Goal: Complete application form

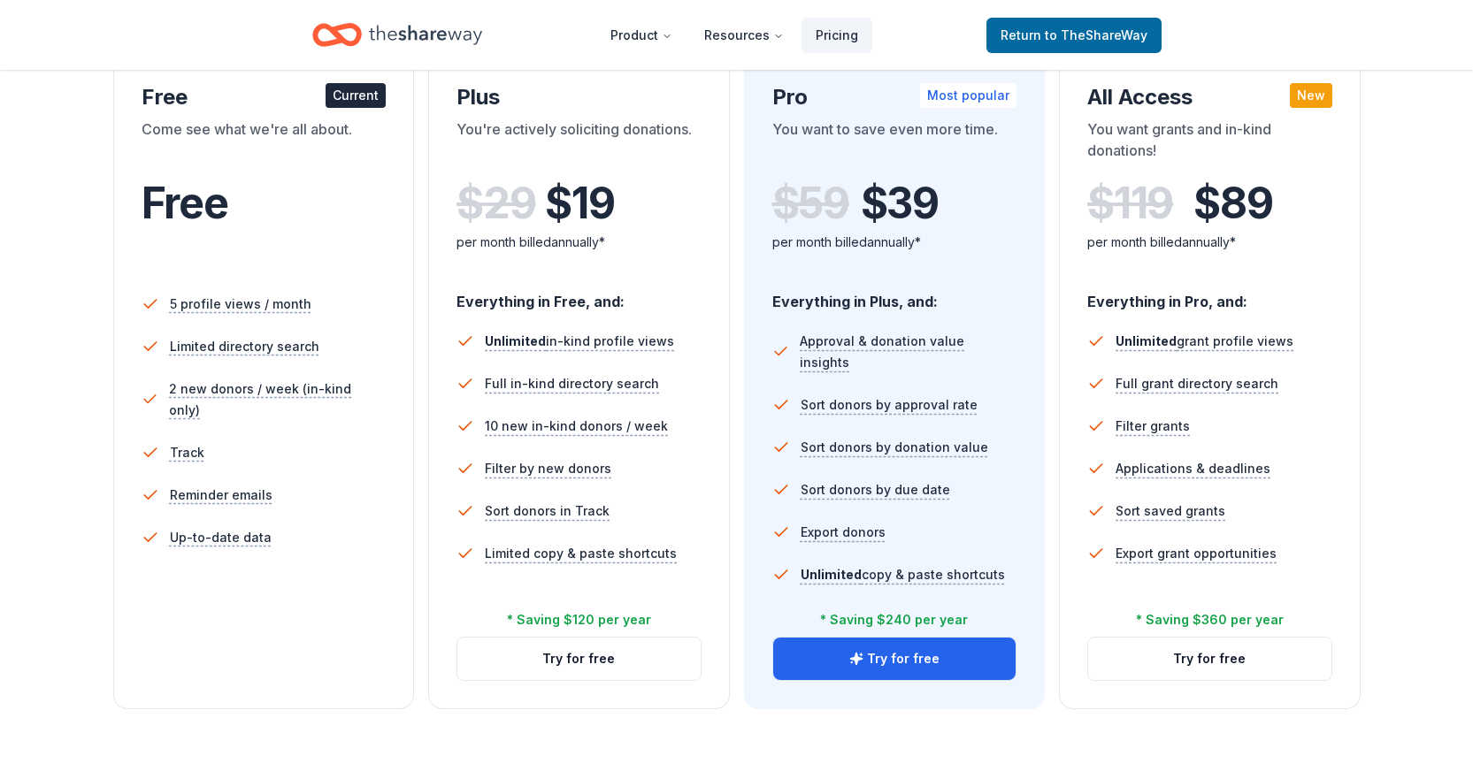
scroll to position [88, 0]
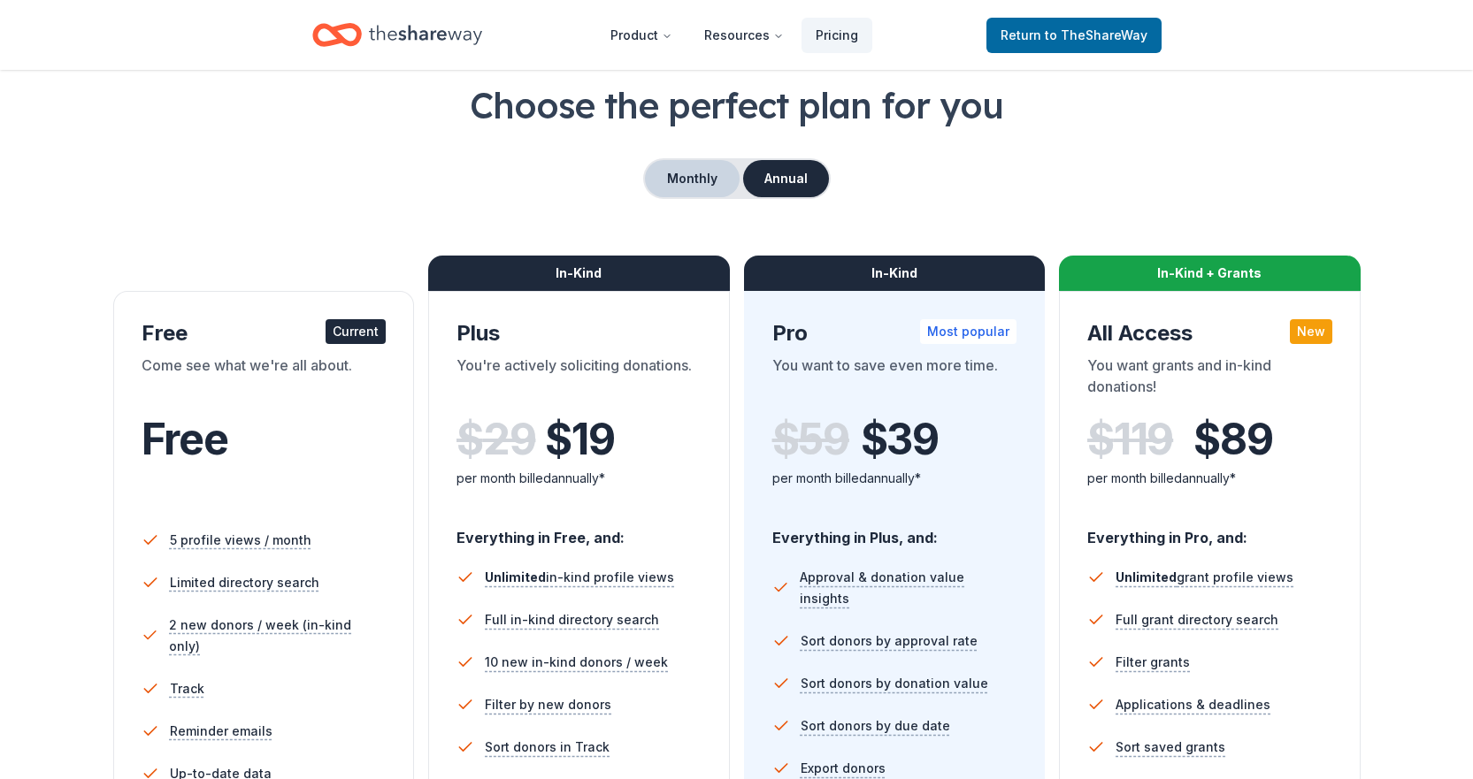
click at [715, 185] on button "Monthly" at bounding box center [692, 178] width 95 height 37
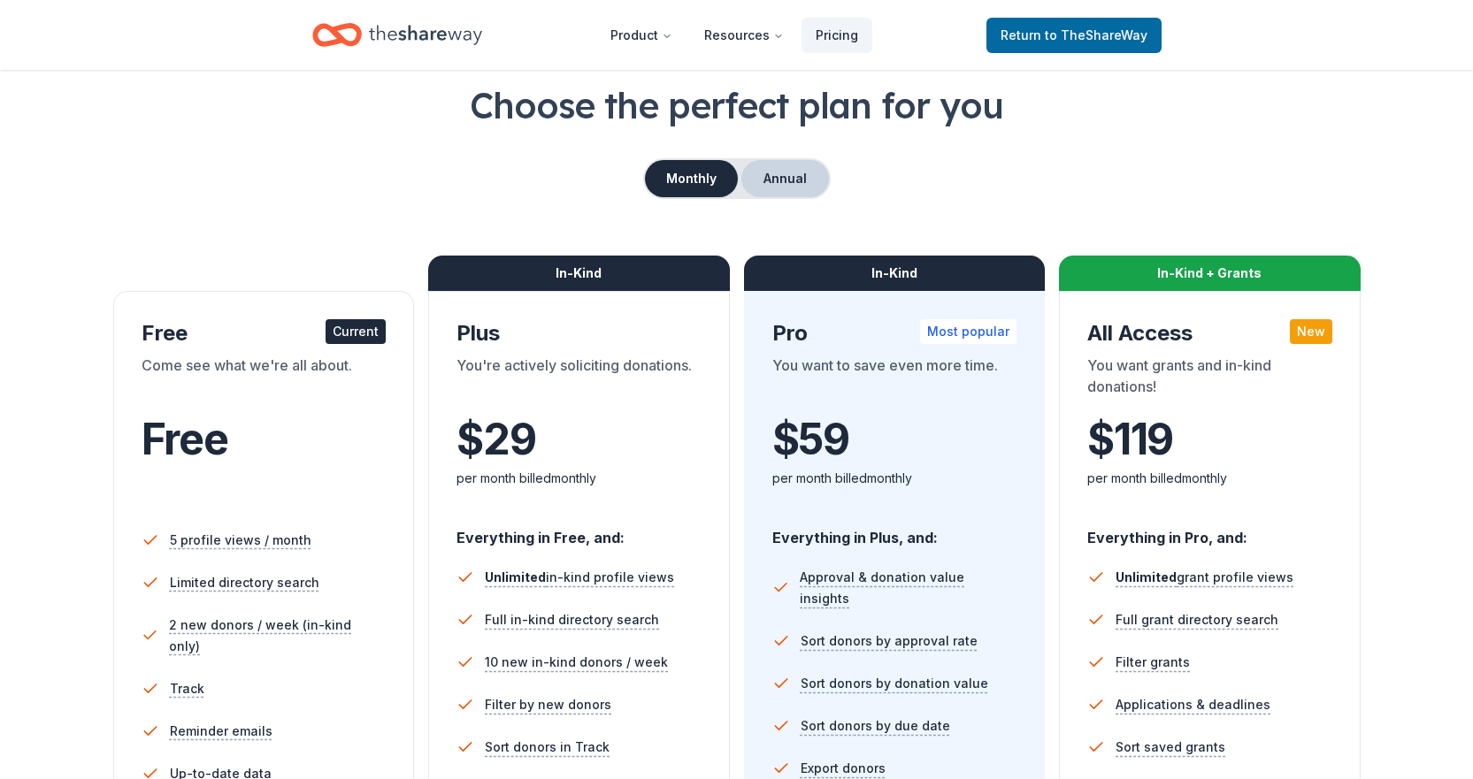
click at [790, 185] on button "Annual" at bounding box center [785, 178] width 88 height 37
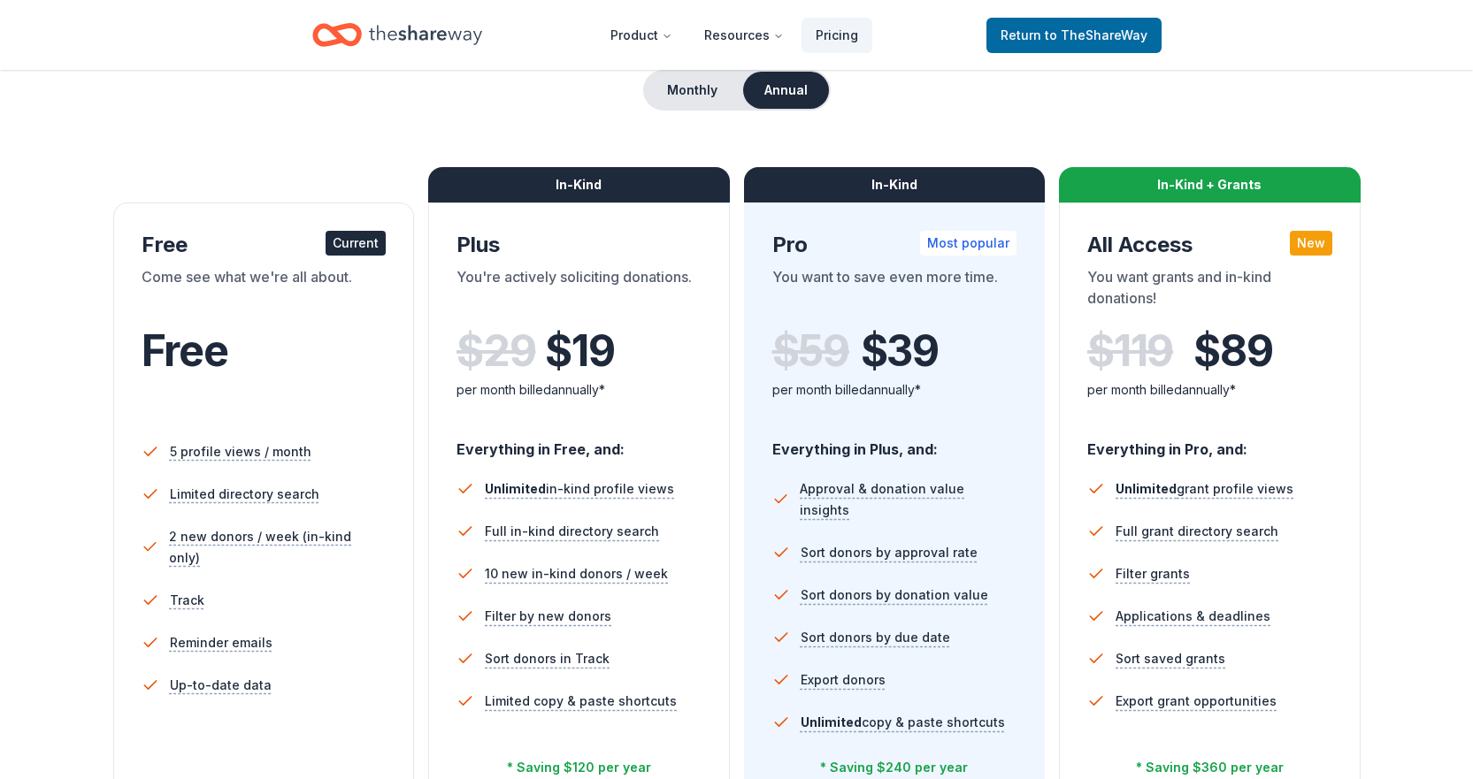
scroll to position [0, 0]
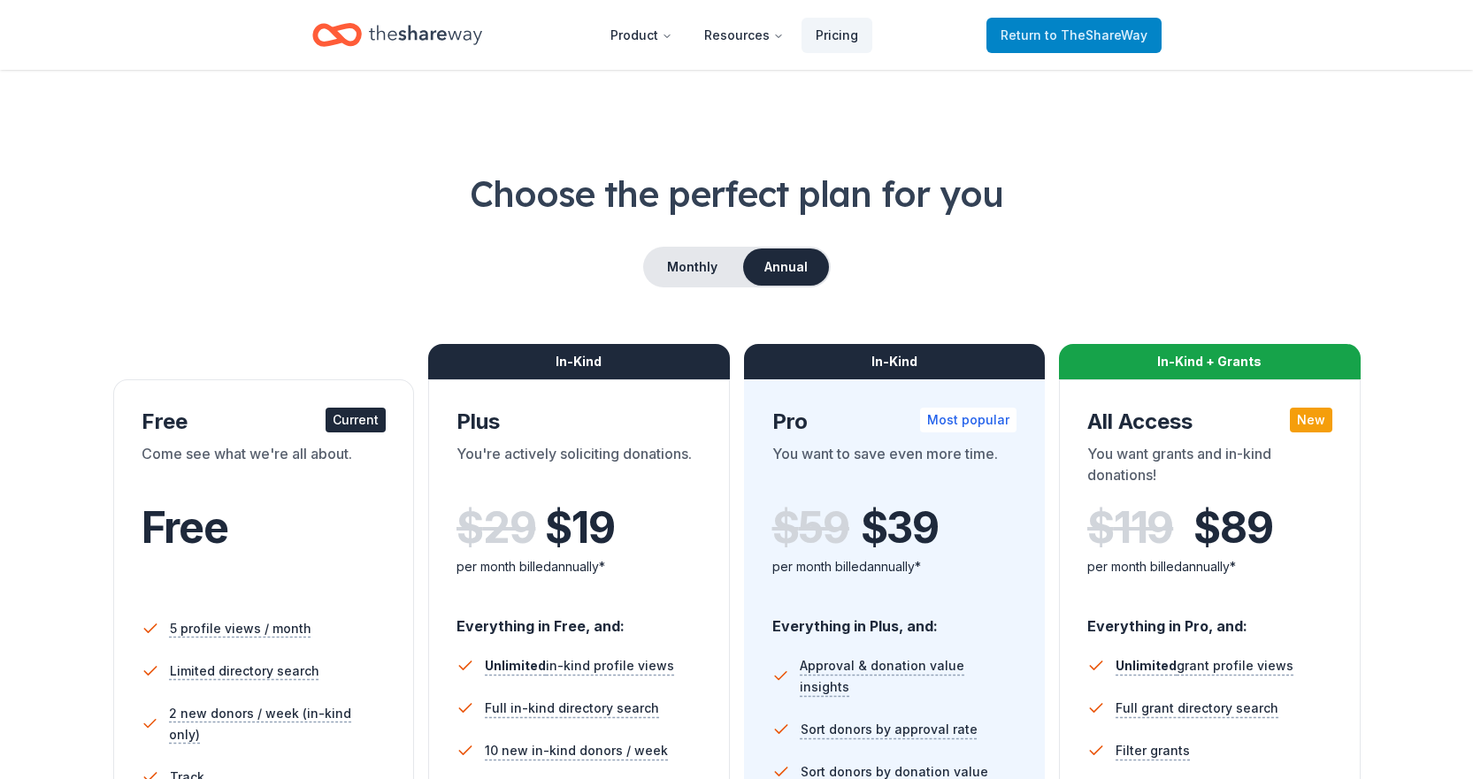
click at [1028, 28] on span "Return to TheShareWay" at bounding box center [1073, 35] width 147 height 21
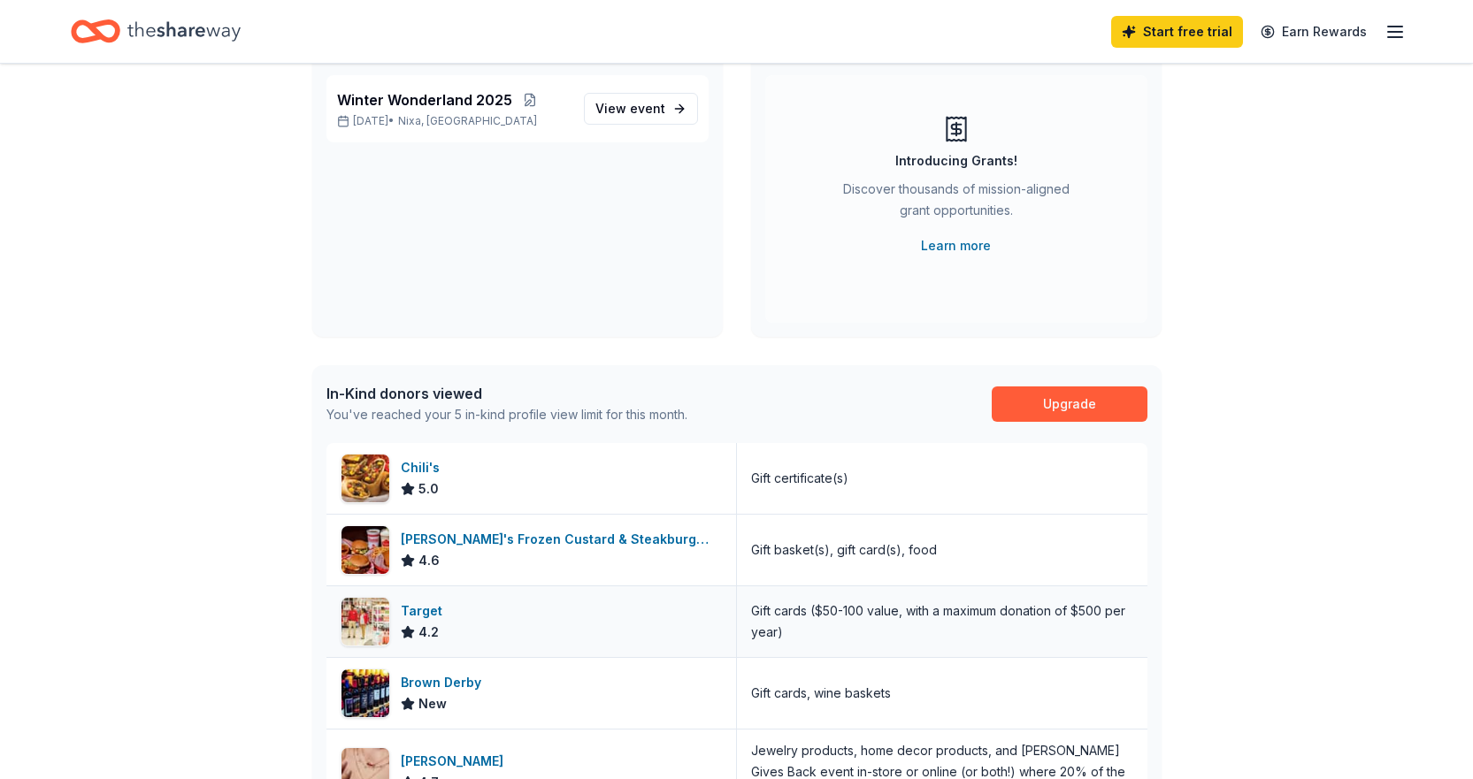
scroll to position [265, 0]
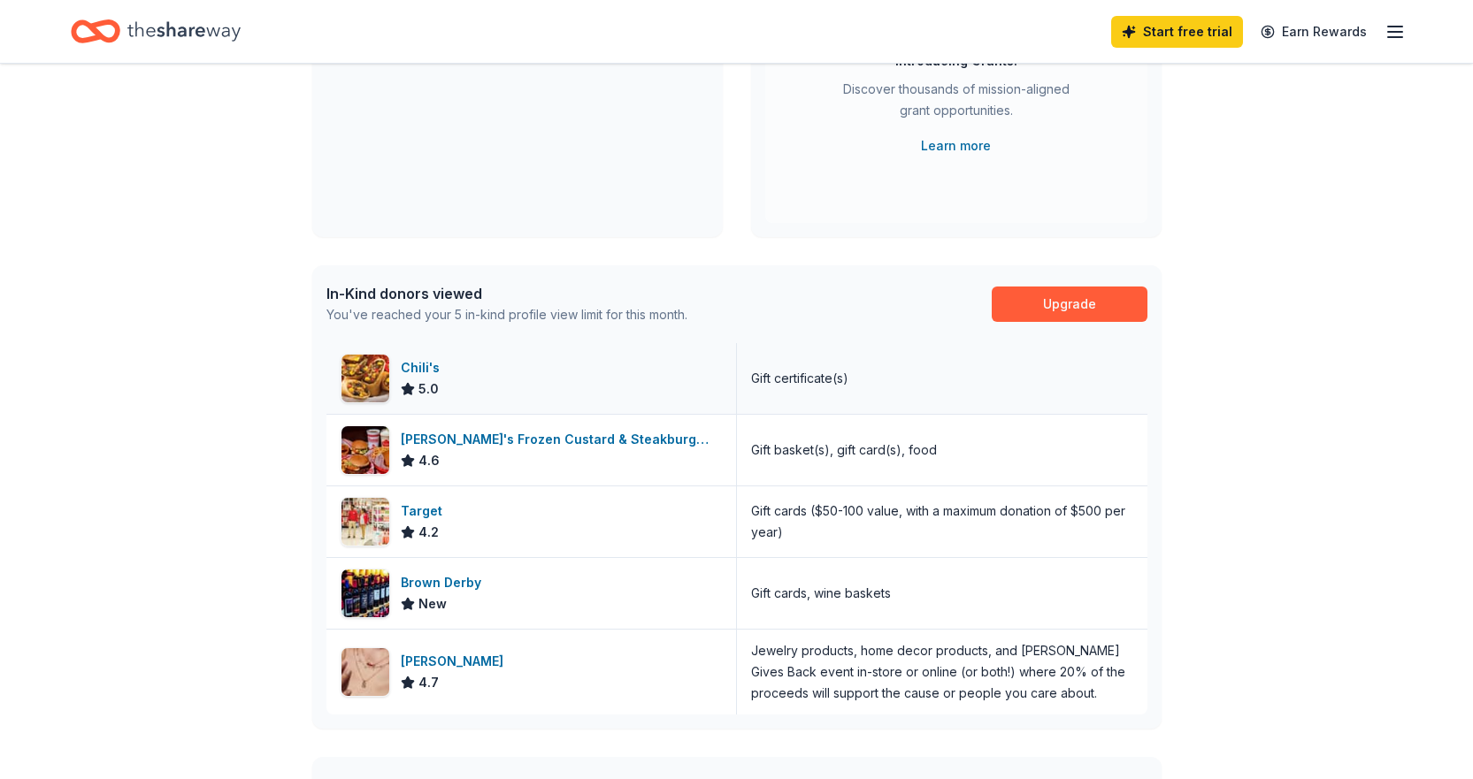
click at [391, 374] on div "Chili's 5.0" at bounding box center [531, 378] width 410 height 71
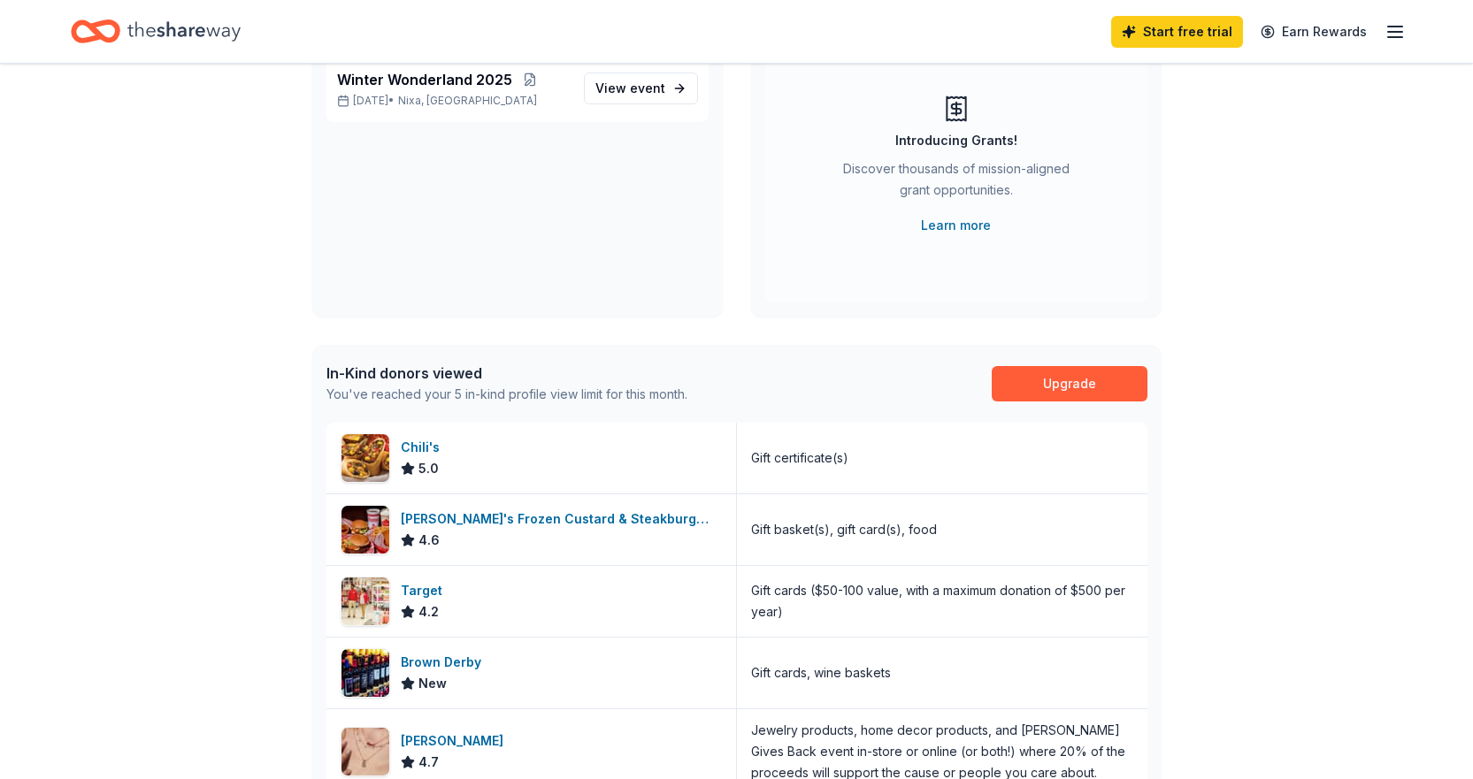
scroll to position [0, 0]
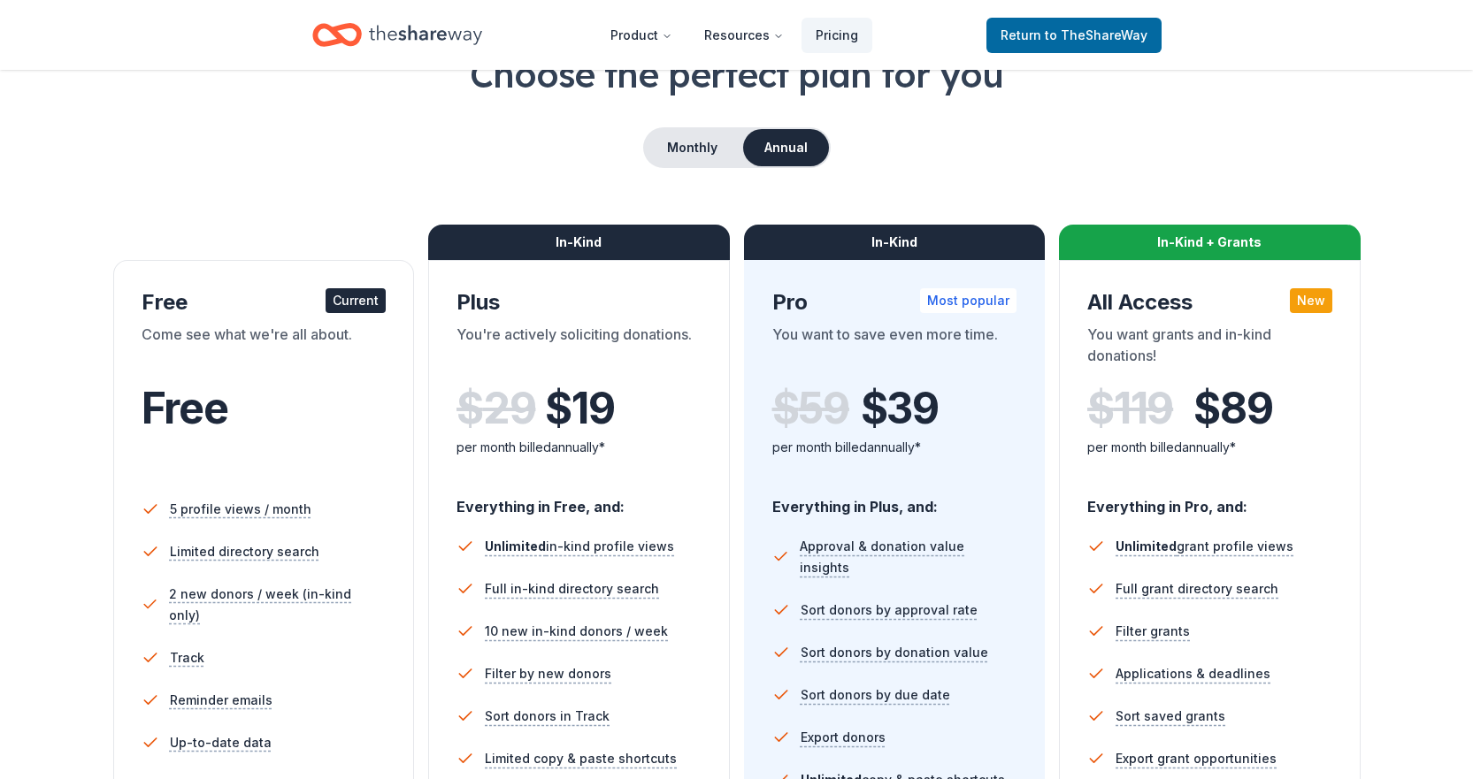
scroll to position [354, 0]
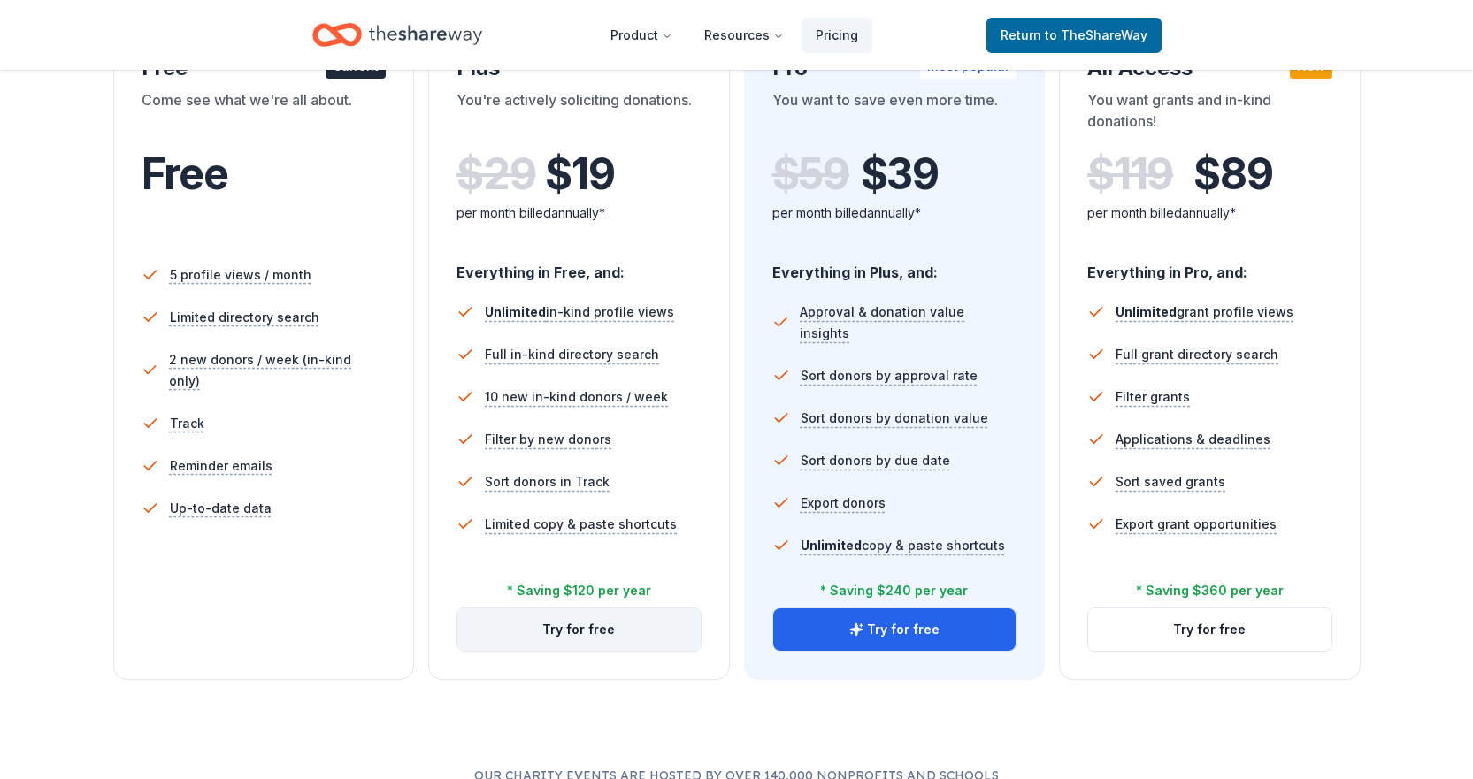
click at [618, 637] on button "Try for free" at bounding box center [578, 629] width 243 height 42
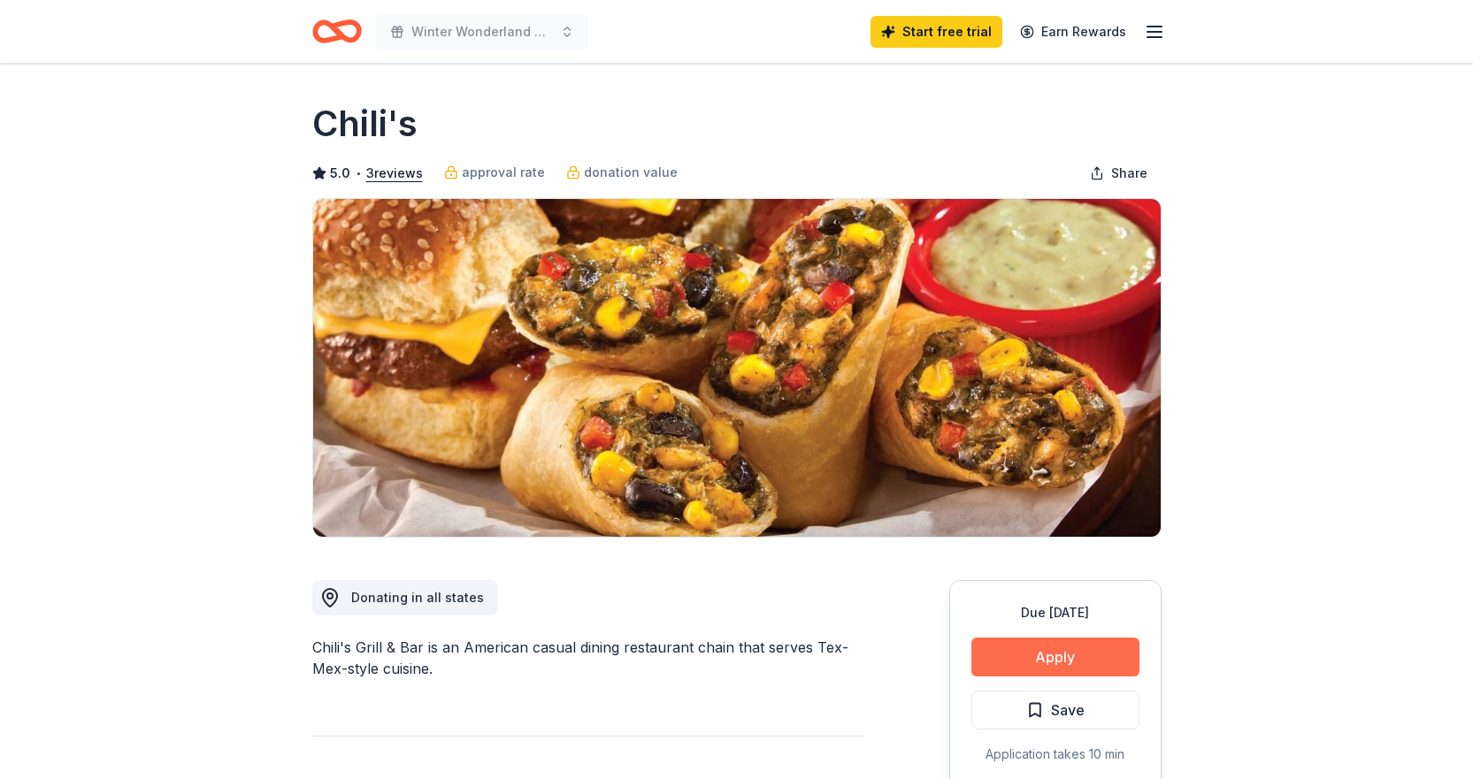
click at [1088, 640] on button "Apply" at bounding box center [1055, 657] width 168 height 39
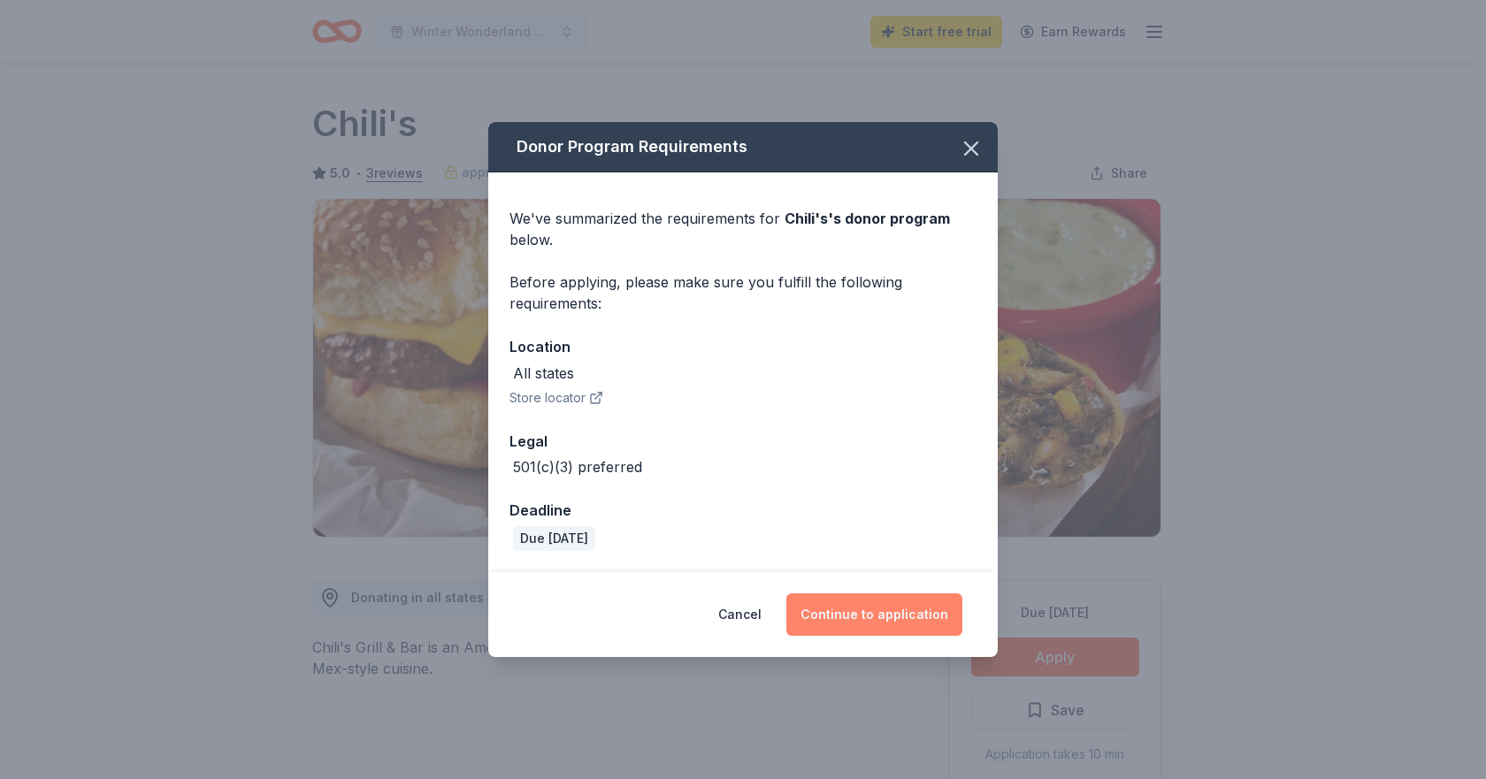
click at [890, 609] on button "Continue to application" at bounding box center [874, 614] width 176 height 42
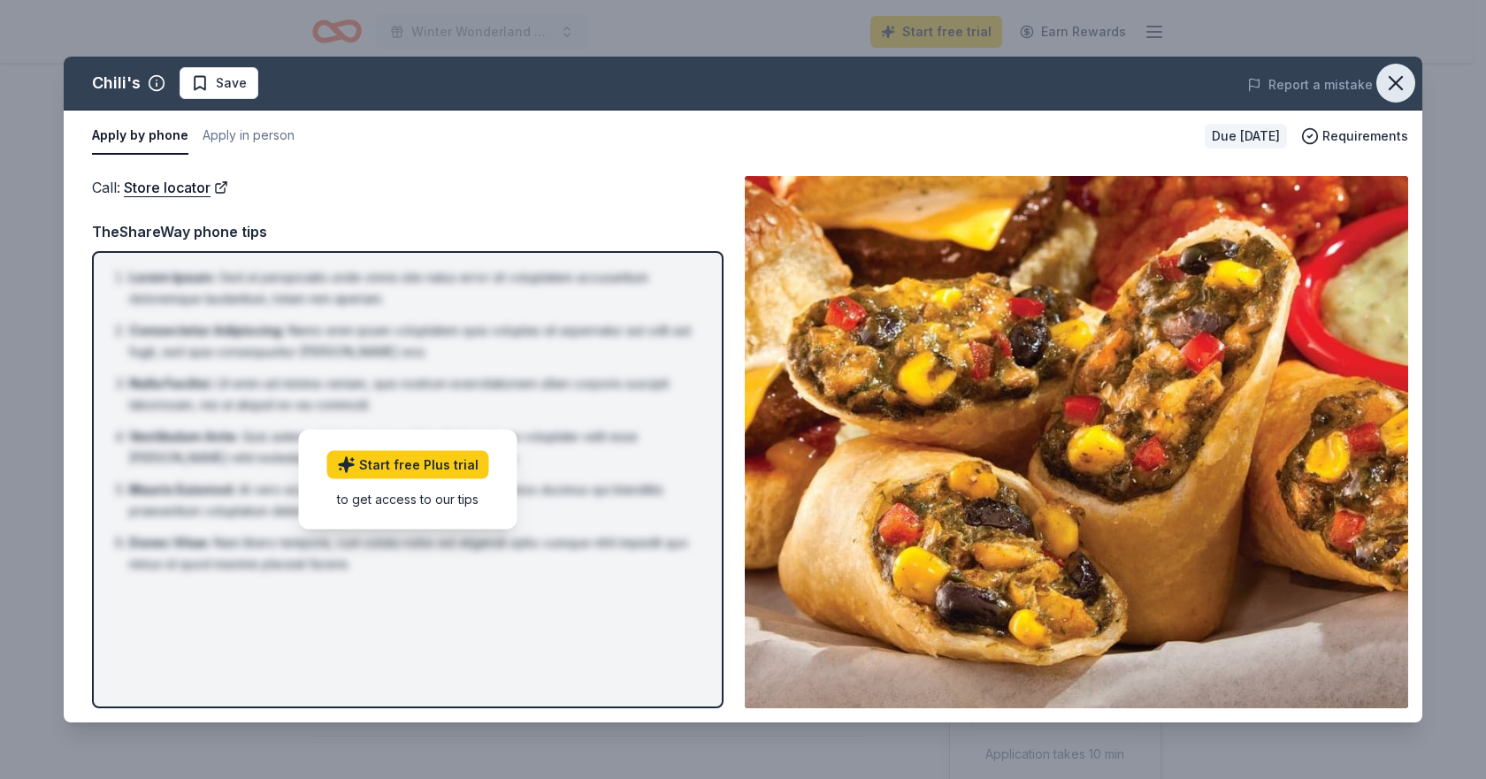
click at [1396, 74] on icon "button" at bounding box center [1395, 83] width 25 height 25
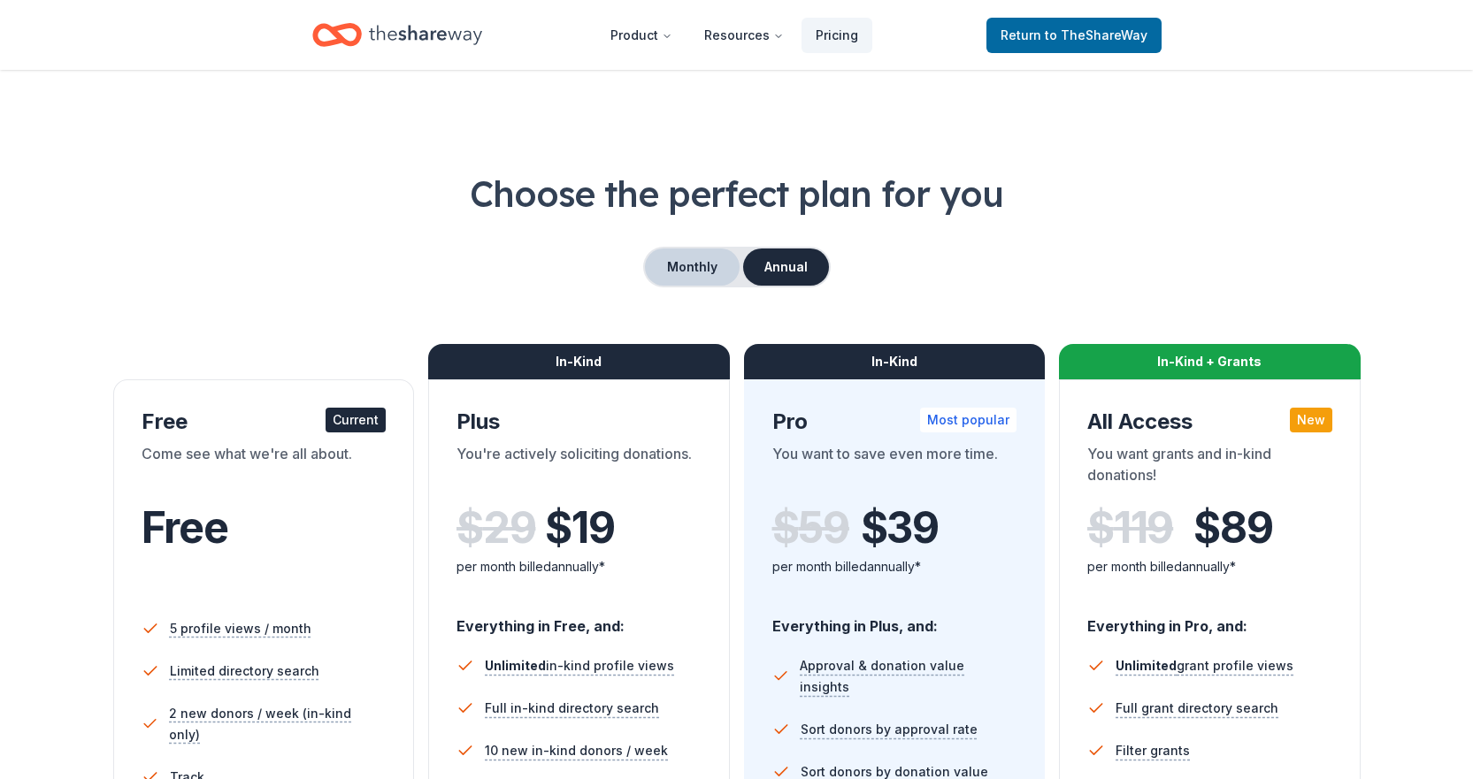
click at [706, 276] on button "Monthly" at bounding box center [692, 267] width 95 height 37
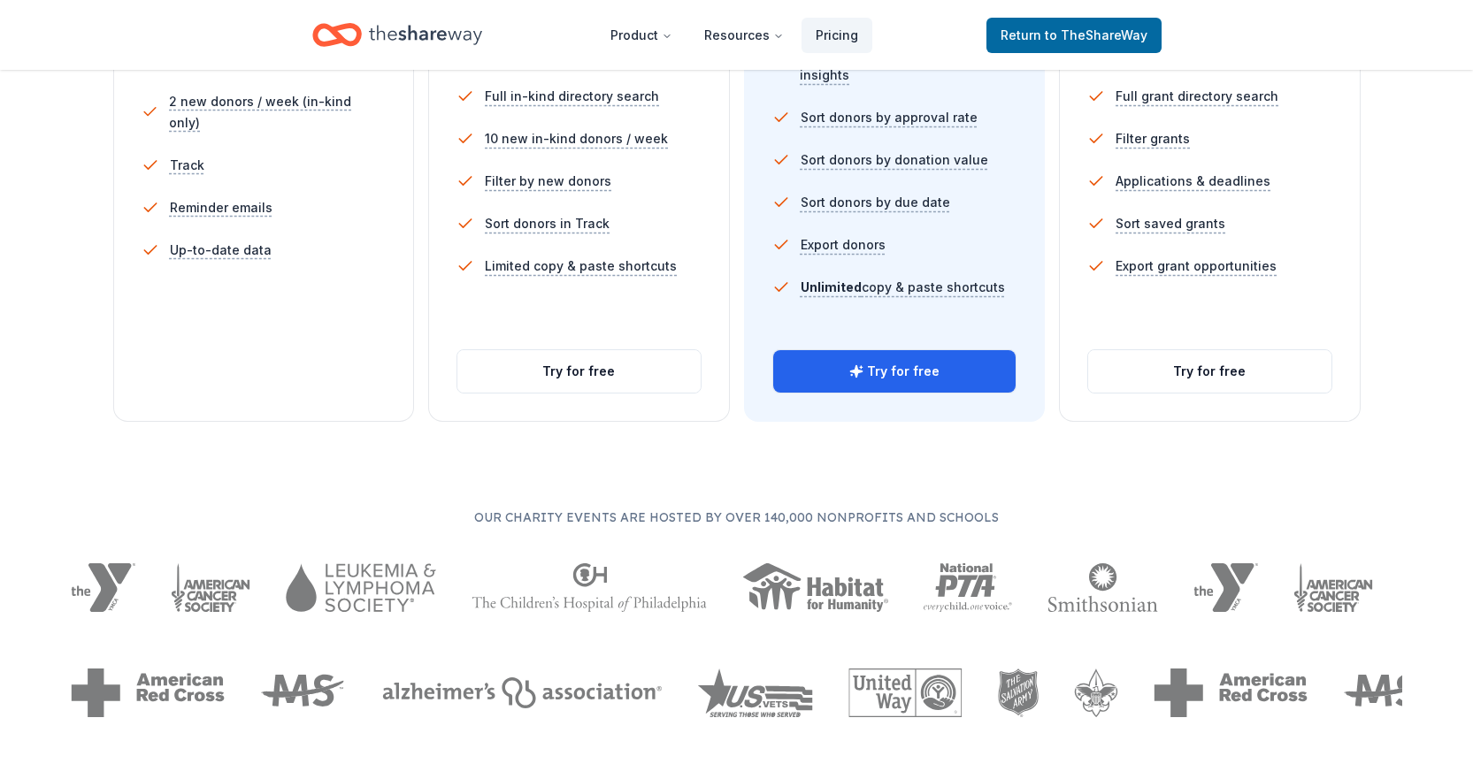
scroll to position [619, 0]
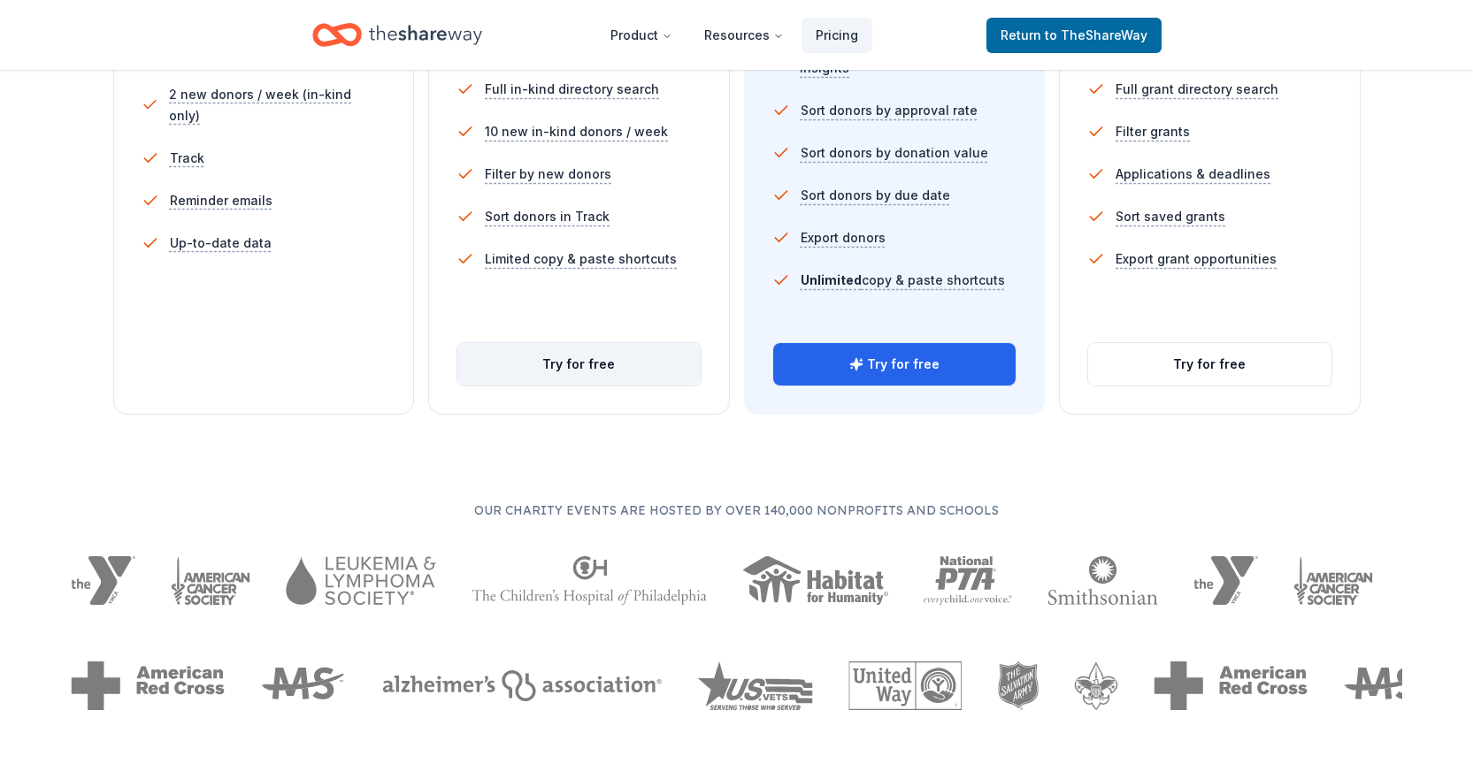
click at [647, 372] on button "Try for free" at bounding box center [578, 364] width 243 height 42
